Goal: Find specific page/section: Find specific page/section

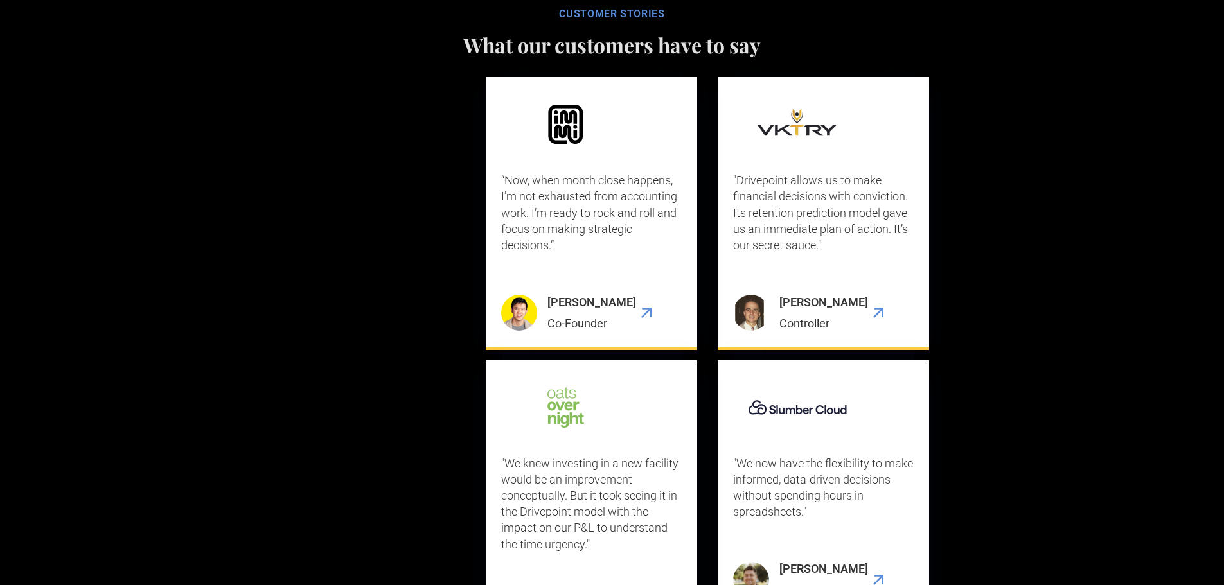
scroll to position [6135, 0]
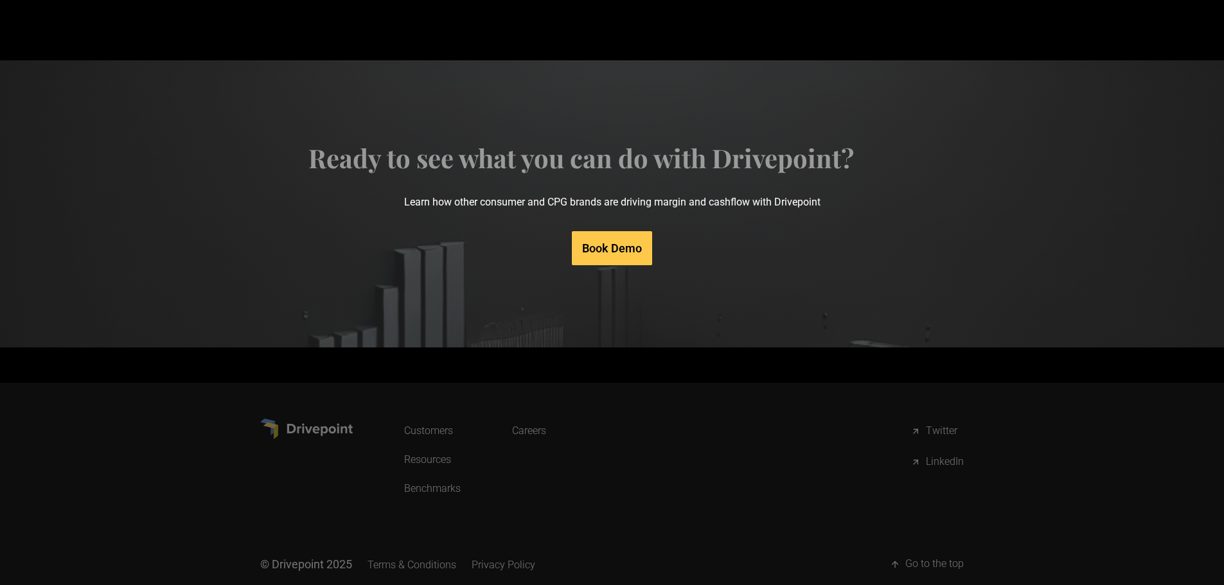
drag, startPoint x: 268, startPoint y: 223, endPoint x: 229, endPoint y: 459, distance: 239.6
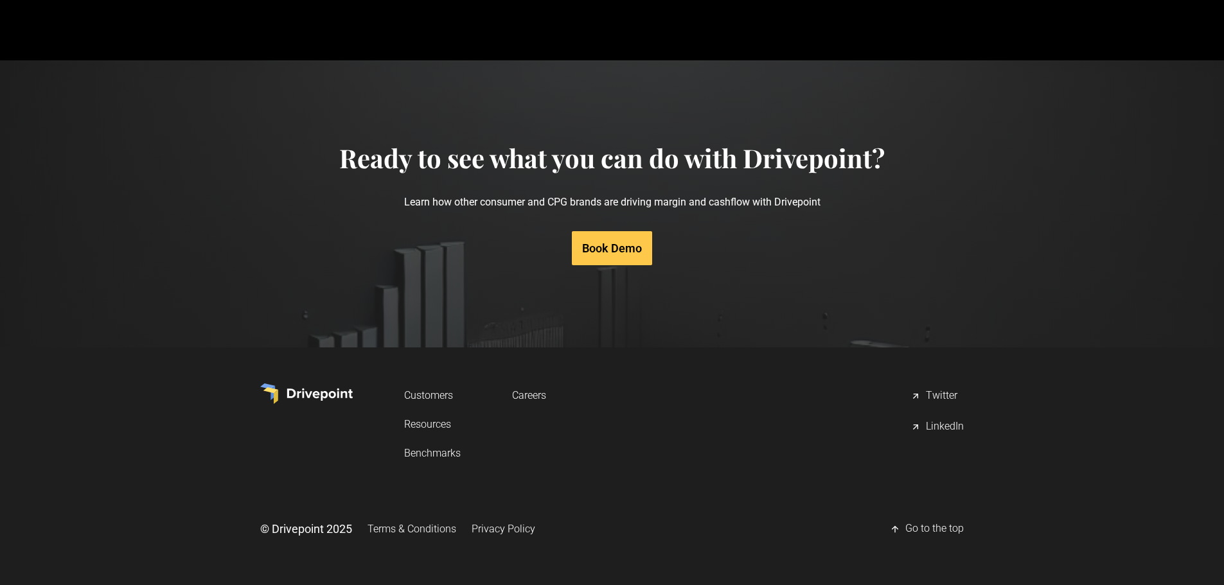
click at [540, 398] on link "Careers" at bounding box center [529, 395] width 34 height 24
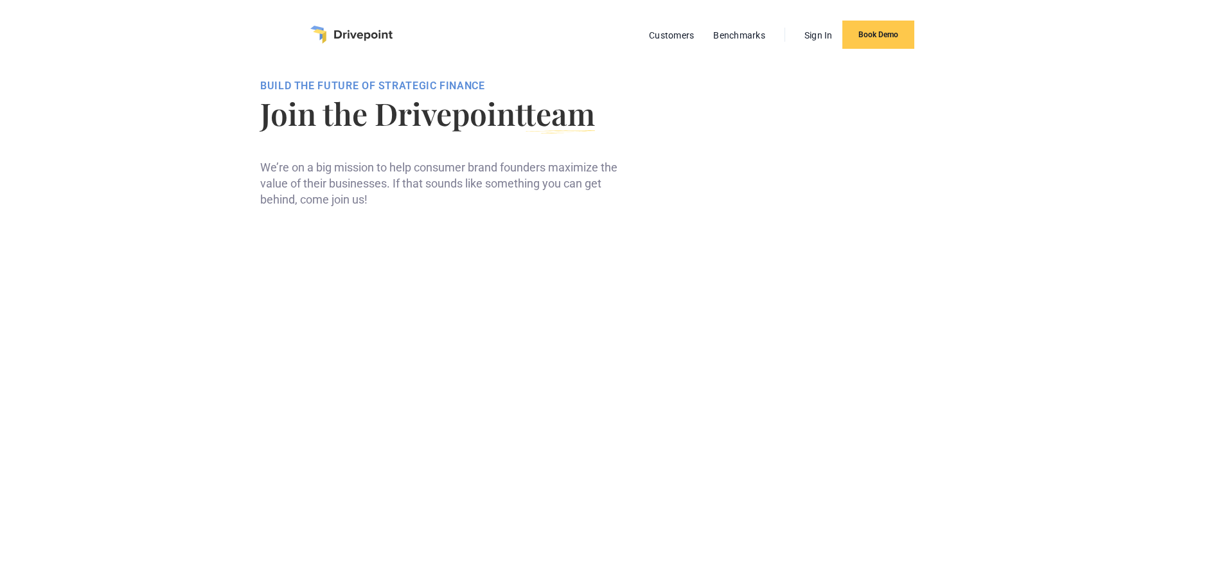
click at [385, 41] on img "home" at bounding box center [351, 35] width 82 height 18
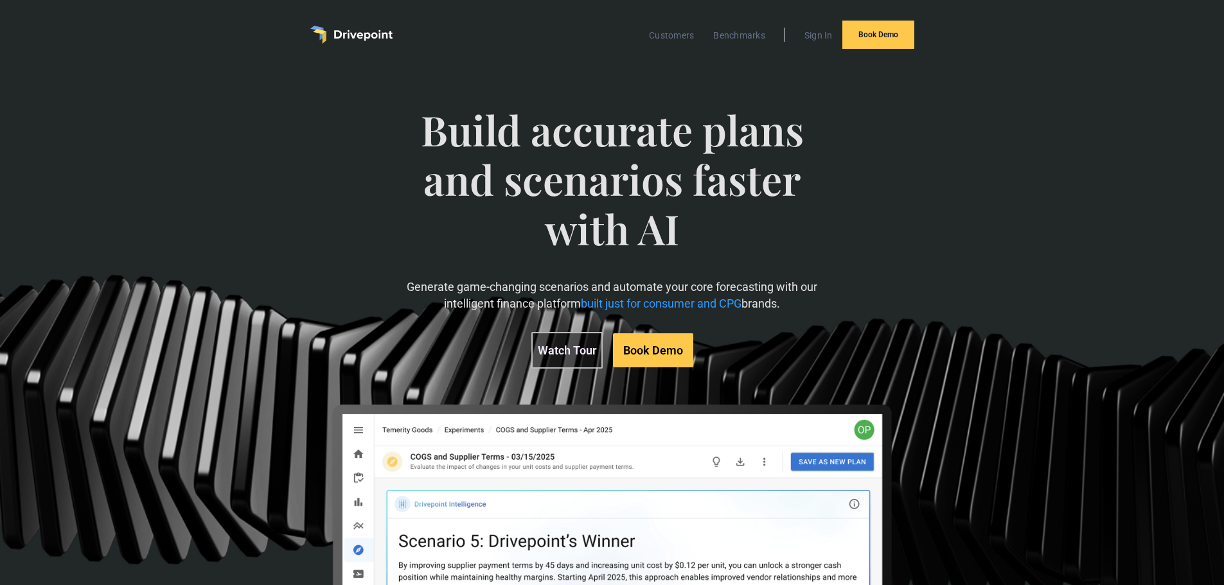
drag, startPoint x: 198, startPoint y: 324, endPoint x: 288, endPoint y: 184, distance: 166.1
